Goal: Check status: Check status

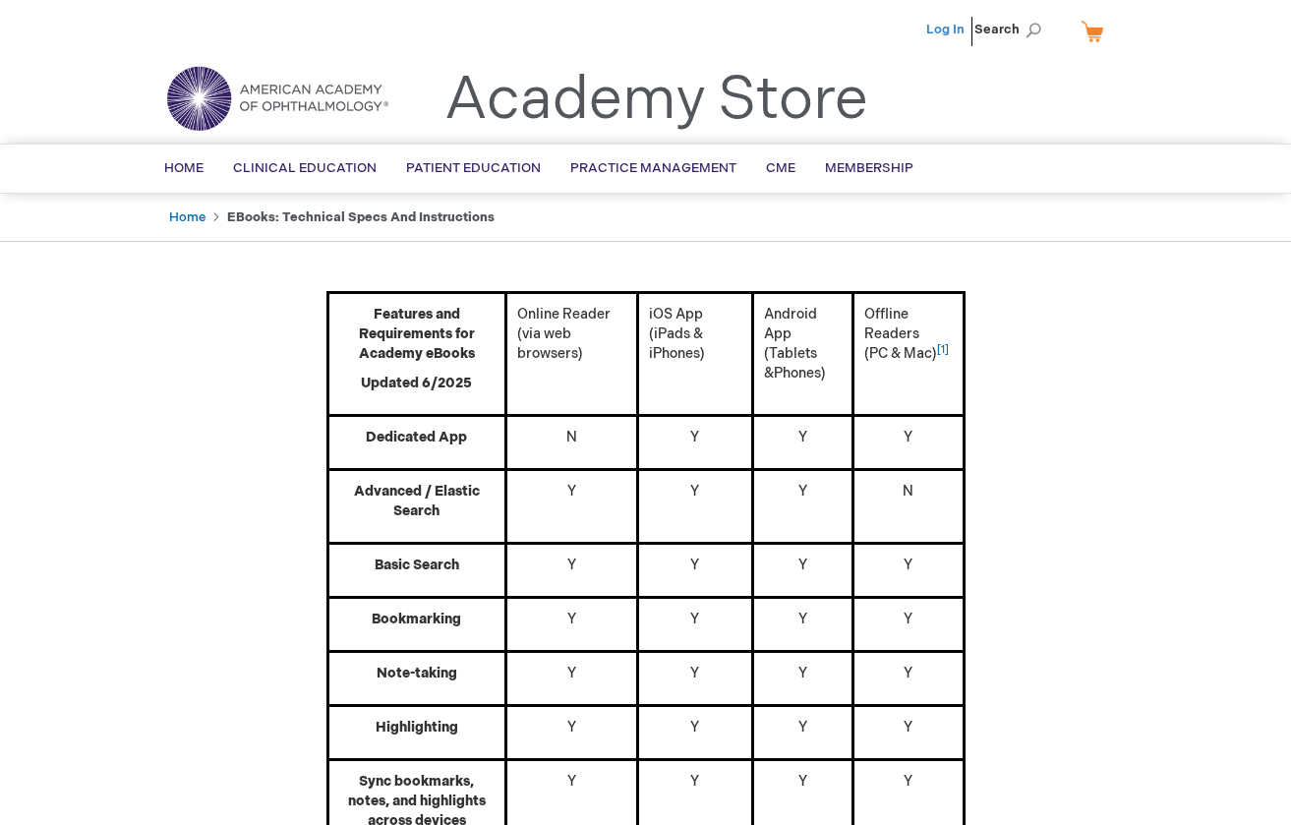
click at [942, 30] on link "Log In" at bounding box center [945, 30] width 38 height 16
click at [872, 30] on span "Lucy Yang" at bounding box center [848, 30] width 109 height 16
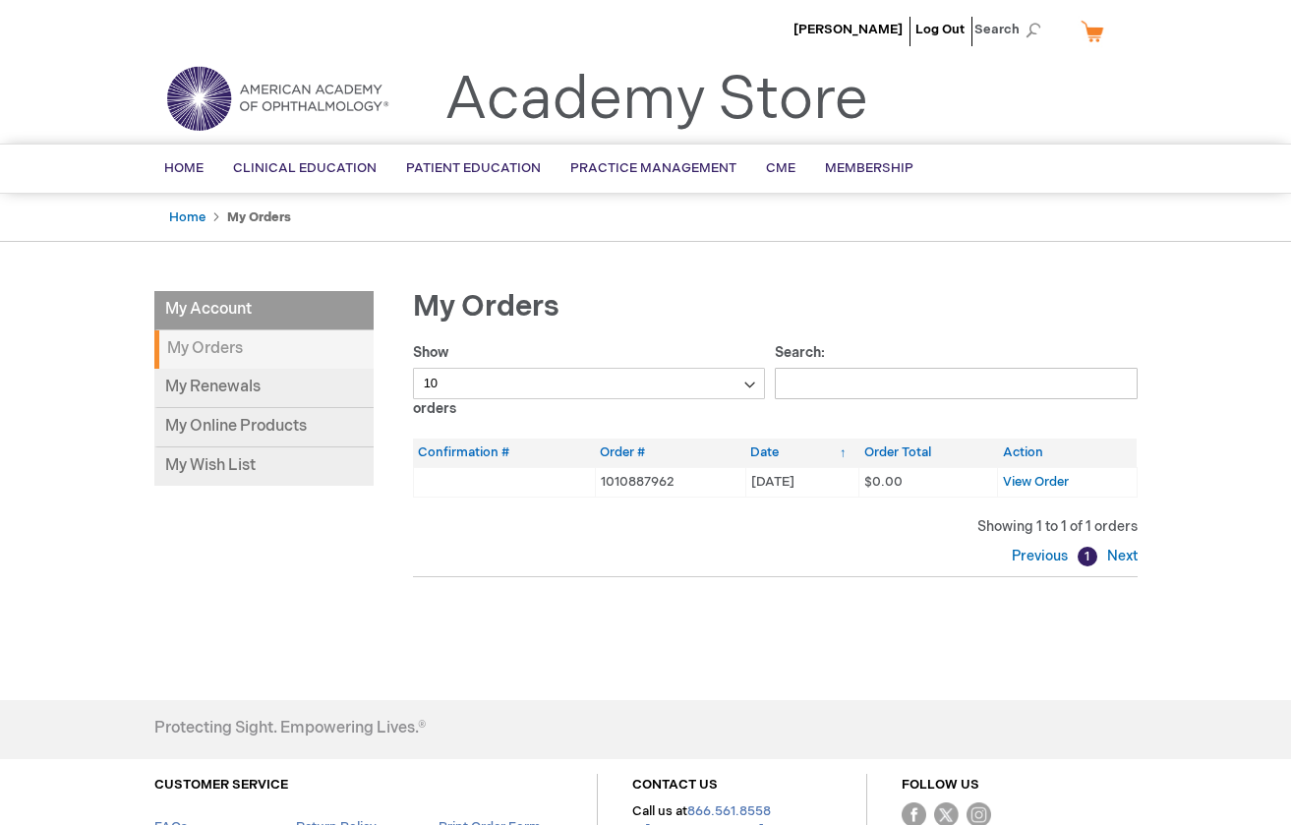
click at [1227, 352] on div "Lucy Yang Log Out Search My Cart CLOSE RECENTLY ADDED ITEM(S) Close There are n…" at bounding box center [645, 505] width 1291 height 1011
click at [1024, 477] on span "View Order" at bounding box center [1036, 482] width 66 height 16
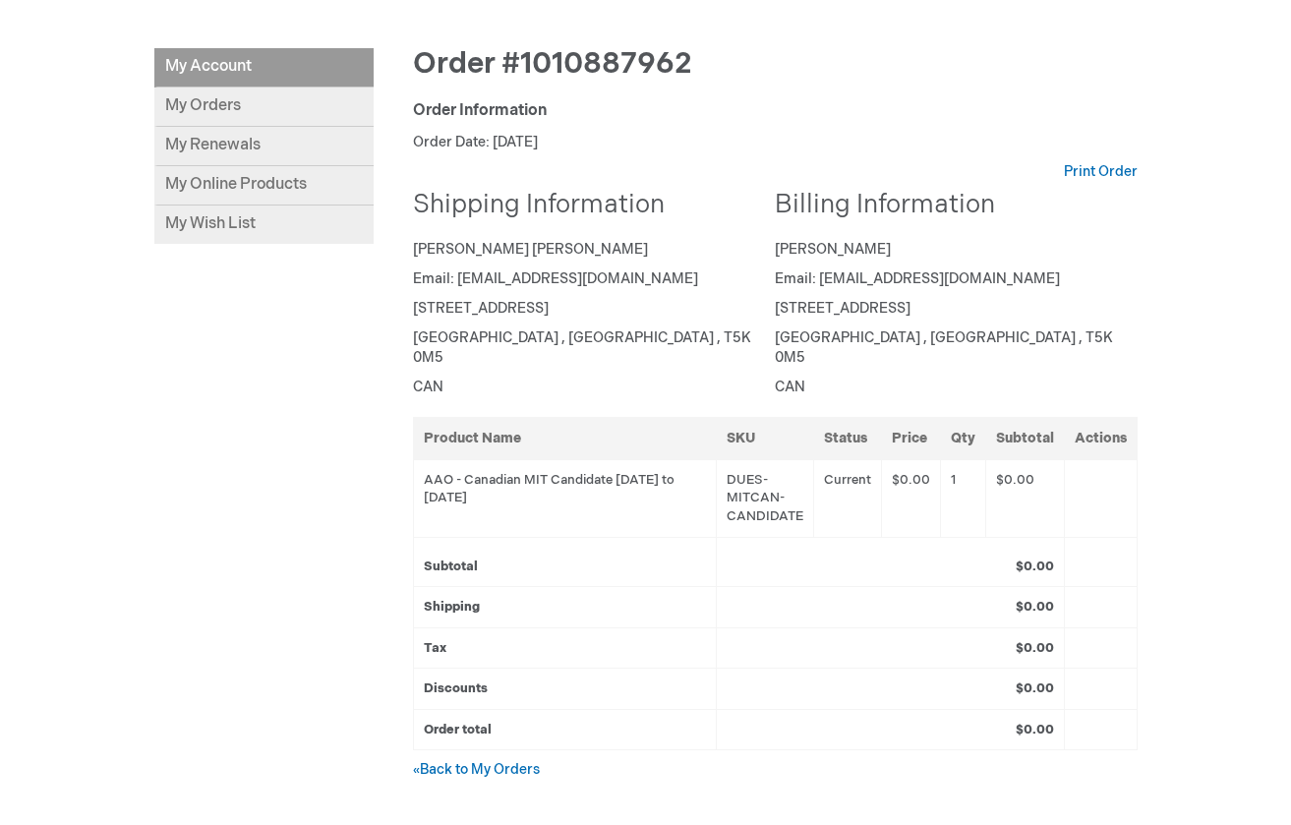
scroll to position [246, 0]
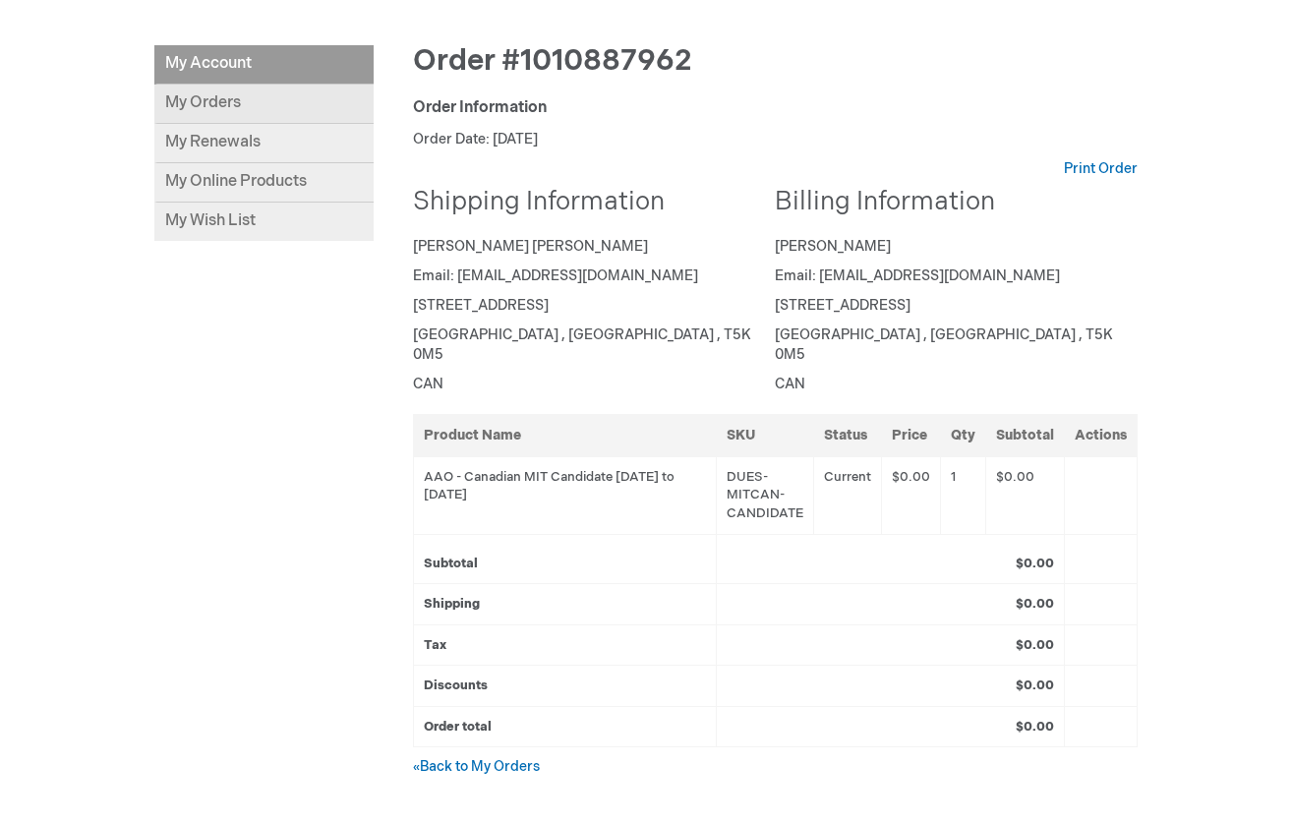
click at [310, 103] on link "My Orders" at bounding box center [263, 104] width 219 height 39
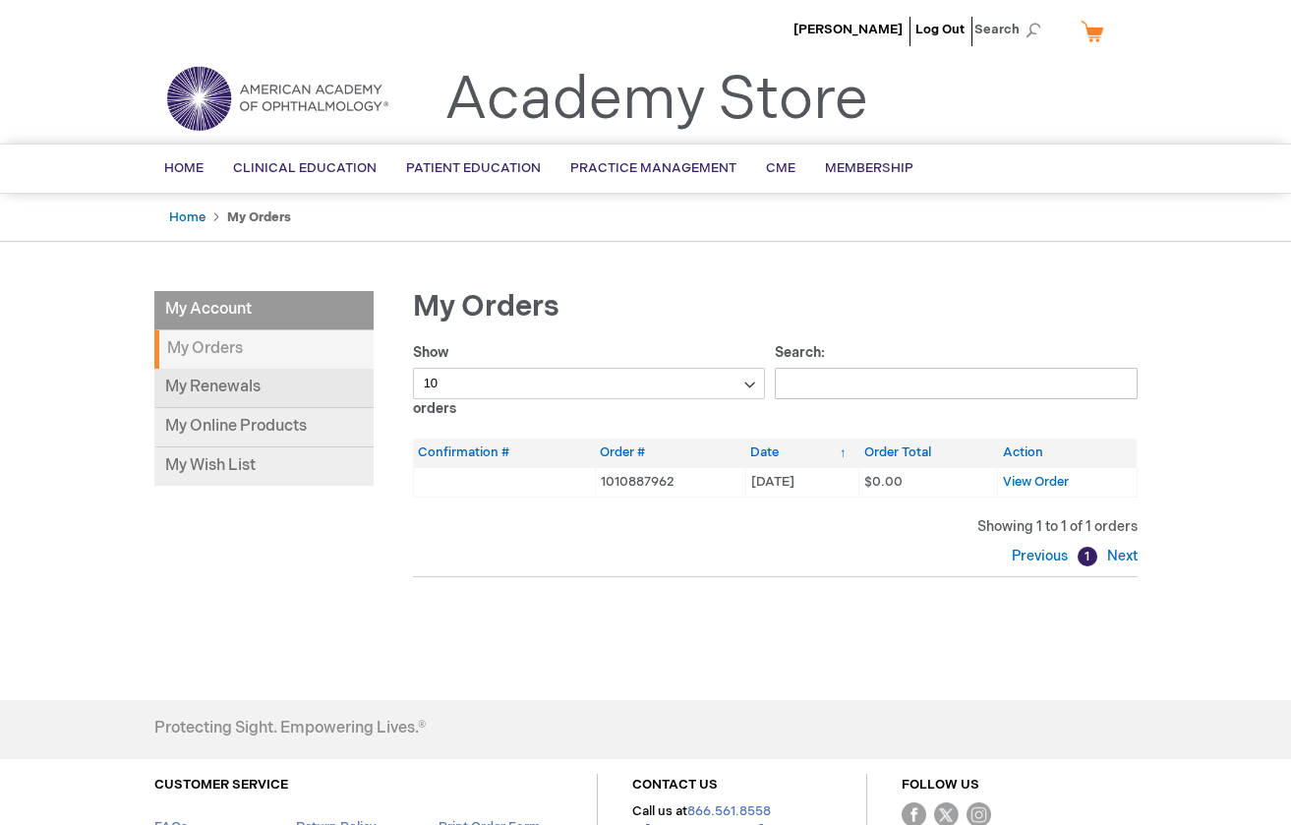
click at [166, 389] on link "My Renewals" at bounding box center [263, 388] width 219 height 39
click at [324, 420] on link "My Online Products" at bounding box center [263, 427] width 219 height 39
